Goal: Navigation & Orientation: Find specific page/section

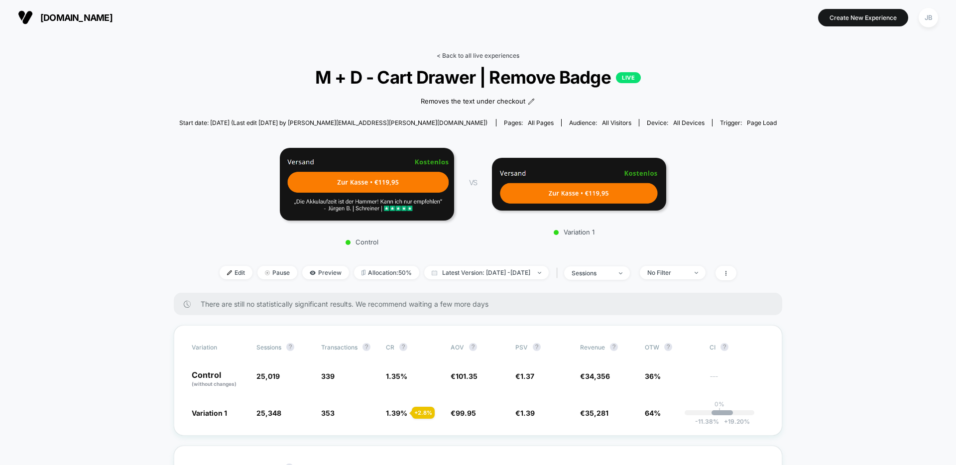
click at [476, 58] on link "< Back to all live experiences" at bounding box center [478, 55] width 83 height 7
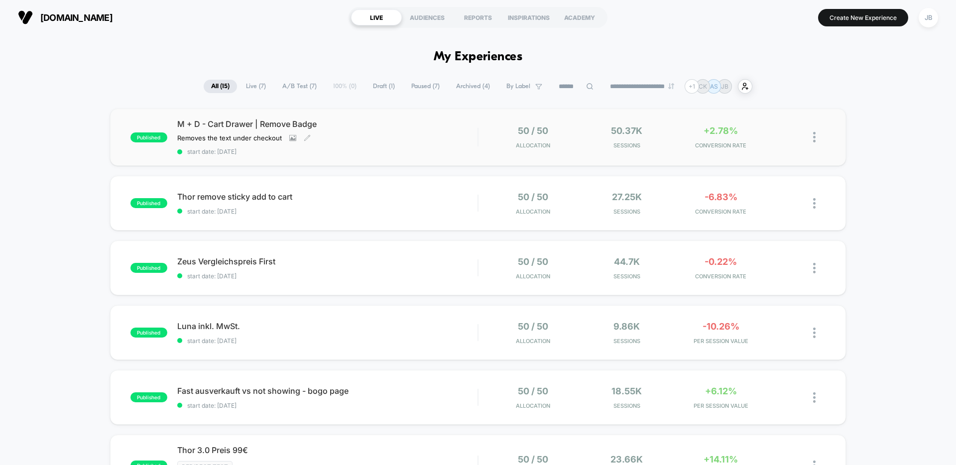
click at [354, 138] on div "Removes the text under checkout Click to view images Click to edit experience d…" at bounding box center [282, 138] width 210 height 8
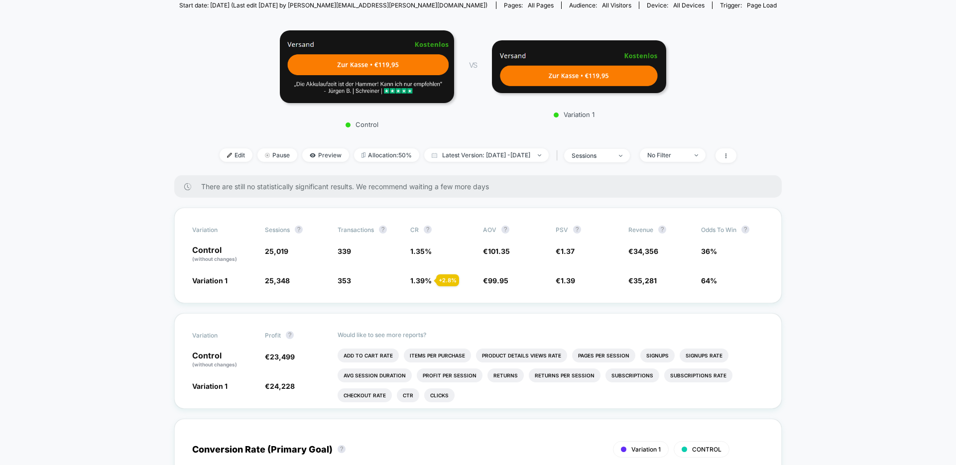
scroll to position [124, 0]
